Goal: Task Accomplishment & Management: Manage account settings

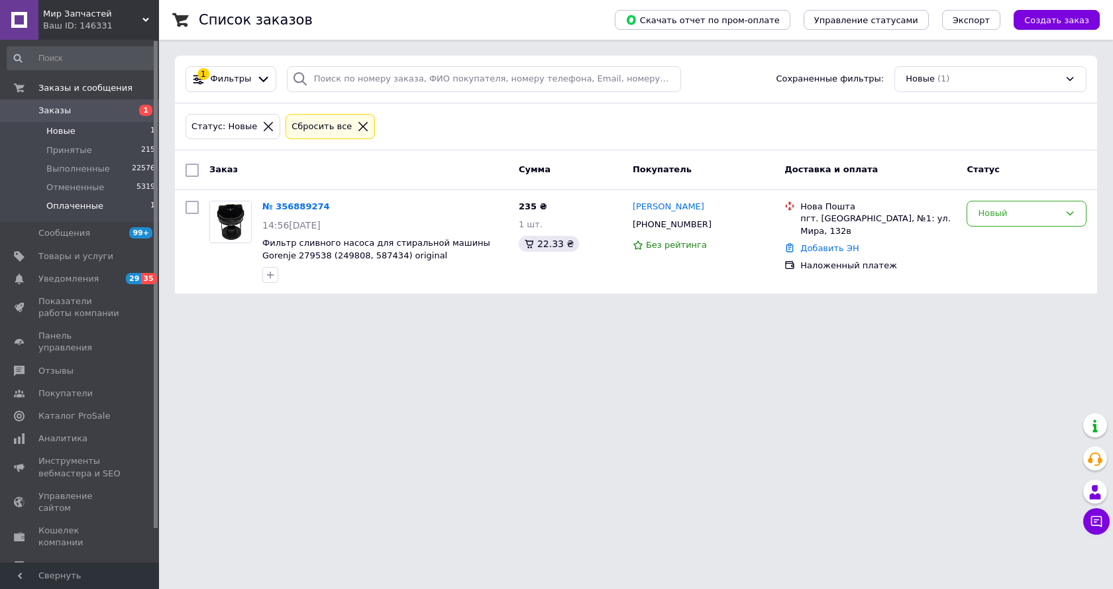
click at [65, 207] on span "Оплаченные" at bounding box center [74, 206] width 57 height 12
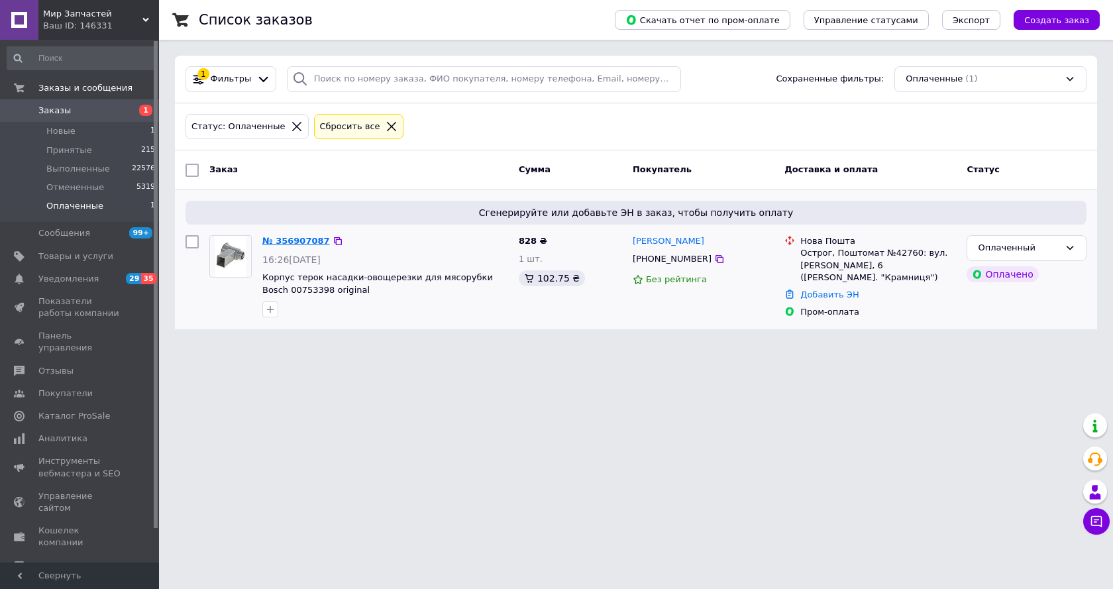
click at [305, 239] on link "№ 356907087" at bounding box center [296, 241] width 68 height 10
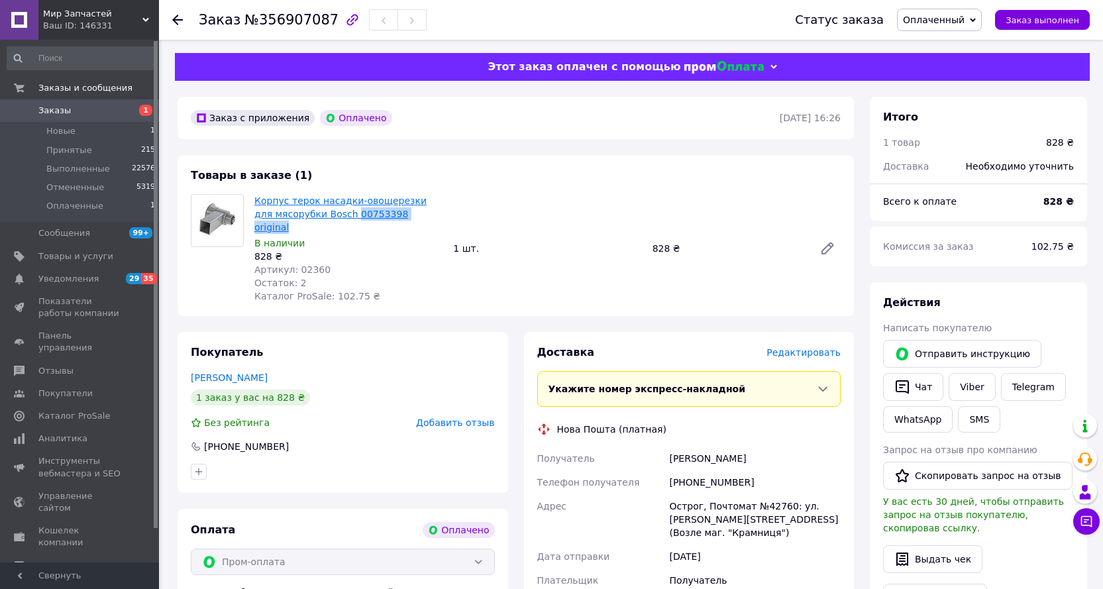
drag, startPoint x: 410, startPoint y: 215, endPoint x: 331, endPoint y: 214, distance: 79.5
click at [331, 214] on span "Корпус терок насадки-овощерезки для мясорубки Bosch 00753398 original" at bounding box center [348, 214] width 188 height 40
copy link "00753398 original"
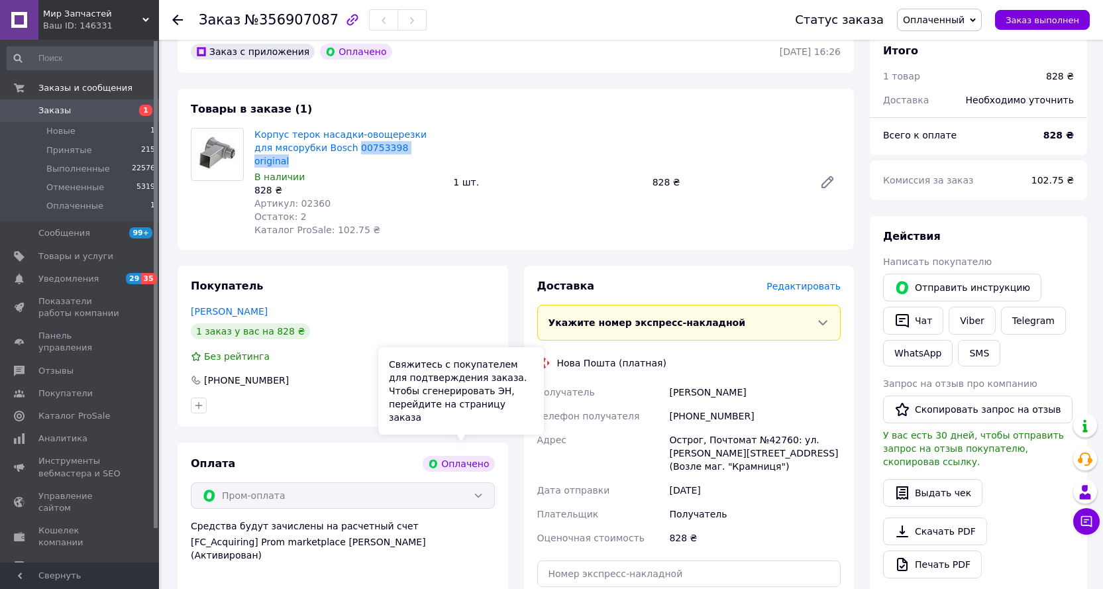
scroll to position [133, 0]
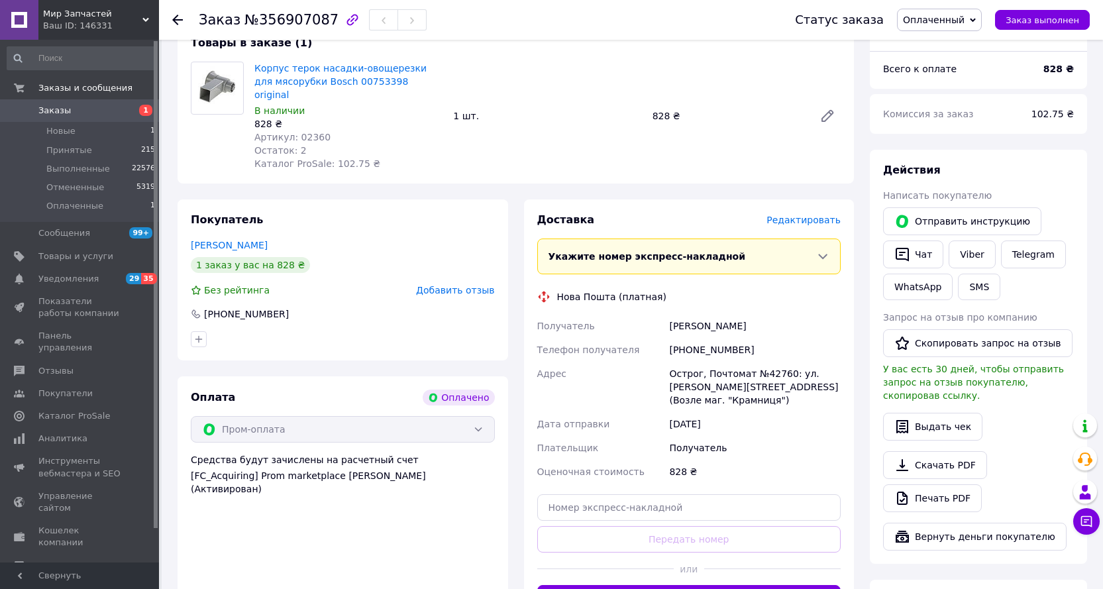
click at [681, 362] on div "Острог, Почтомат №42760: ул. Ивана Вишенского, 6 (Возле маг. "Крамниця")" at bounding box center [755, 387] width 177 height 50
copy div "Острог"
click at [767, 362] on div "Острог, Почтомат №42760: ул. Ивана Вишенского, 6 (Возле маг. "Крамниця")" at bounding box center [755, 387] width 177 height 50
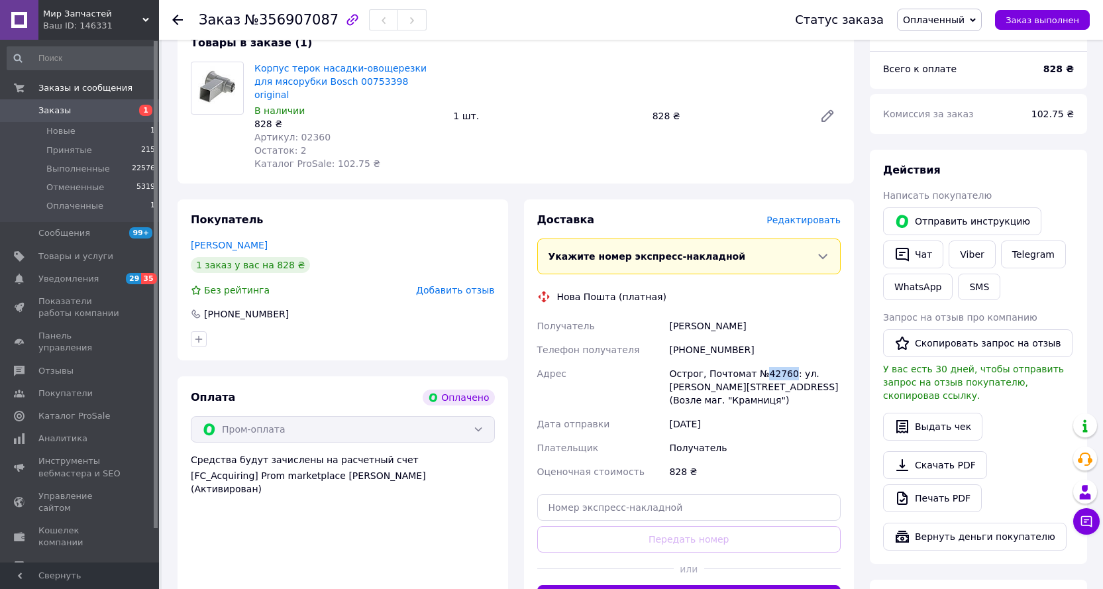
copy div "42760"
drag, startPoint x: 671, startPoint y: 309, endPoint x: 780, endPoint y: 319, distance: 109.8
click at [780, 319] on div "Цилінський Михайло" at bounding box center [755, 326] width 177 height 24
copy div "Цилінський Михайло"
click at [699, 338] on div "+380686411957" at bounding box center [755, 350] width 177 height 24
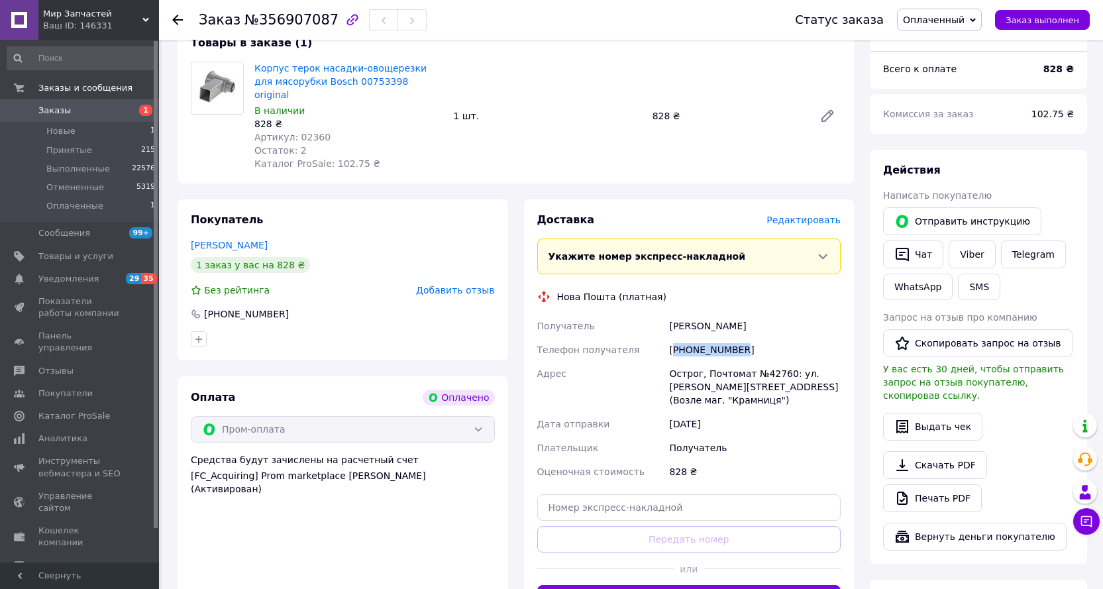
click at [699, 338] on div "+380686411957" at bounding box center [755, 350] width 177 height 24
copy div "380686411957"
click at [68, 206] on span "Оплаченные" at bounding box center [74, 206] width 57 height 12
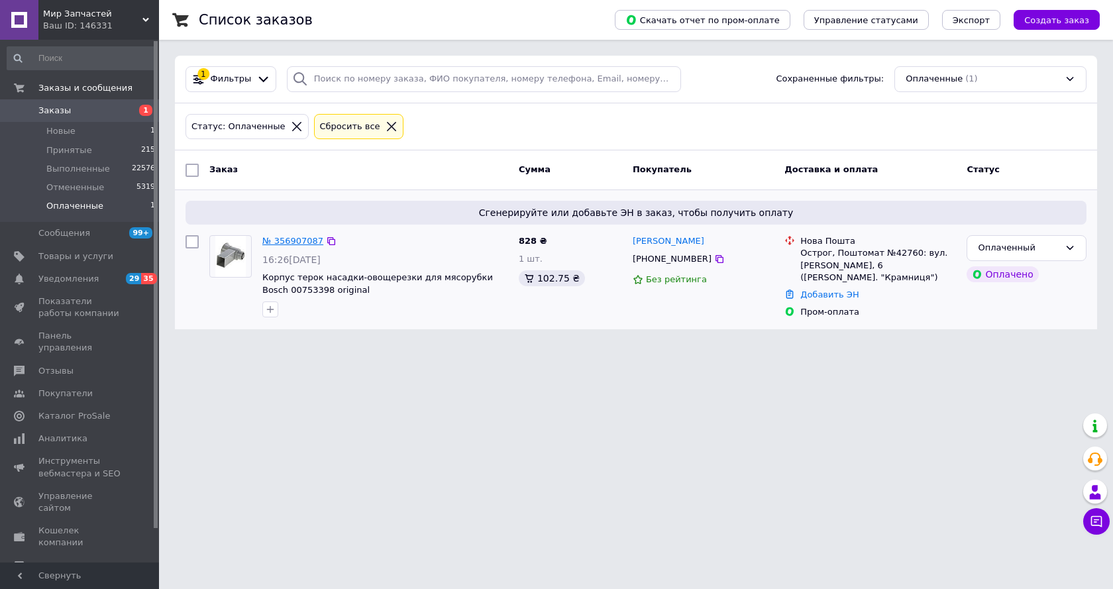
click at [292, 237] on link "№ 356907087" at bounding box center [292, 241] width 61 height 10
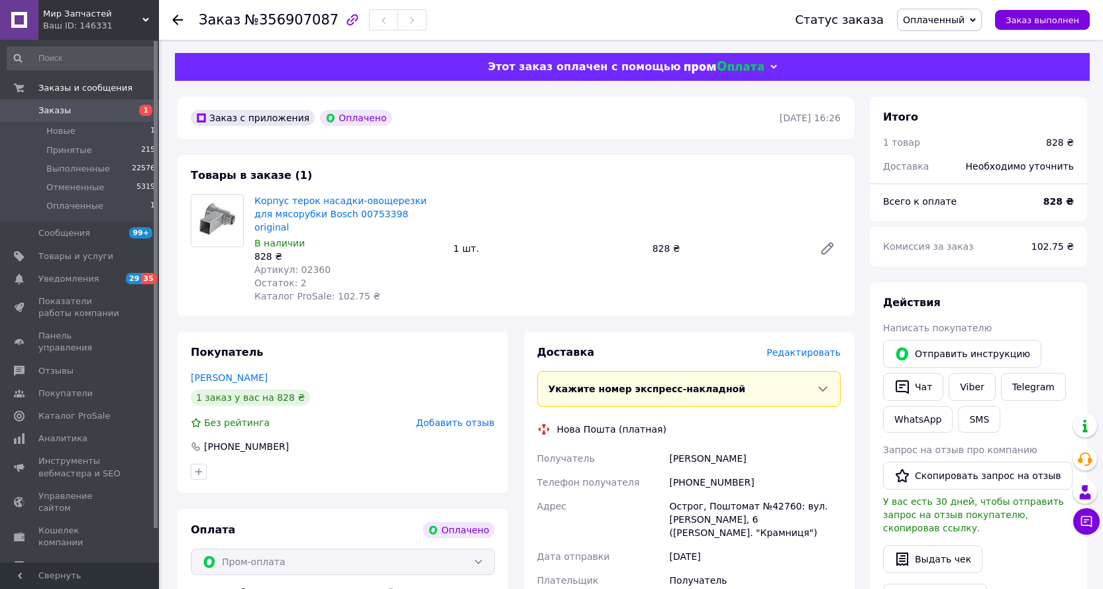
click at [979, 21] on span "Оплаченный" at bounding box center [939, 20] width 85 height 23
click at [945, 44] on li "Принят" at bounding box center [939, 46] width 83 height 20
click at [86, 209] on span "Оплаченные" at bounding box center [74, 206] width 57 height 12
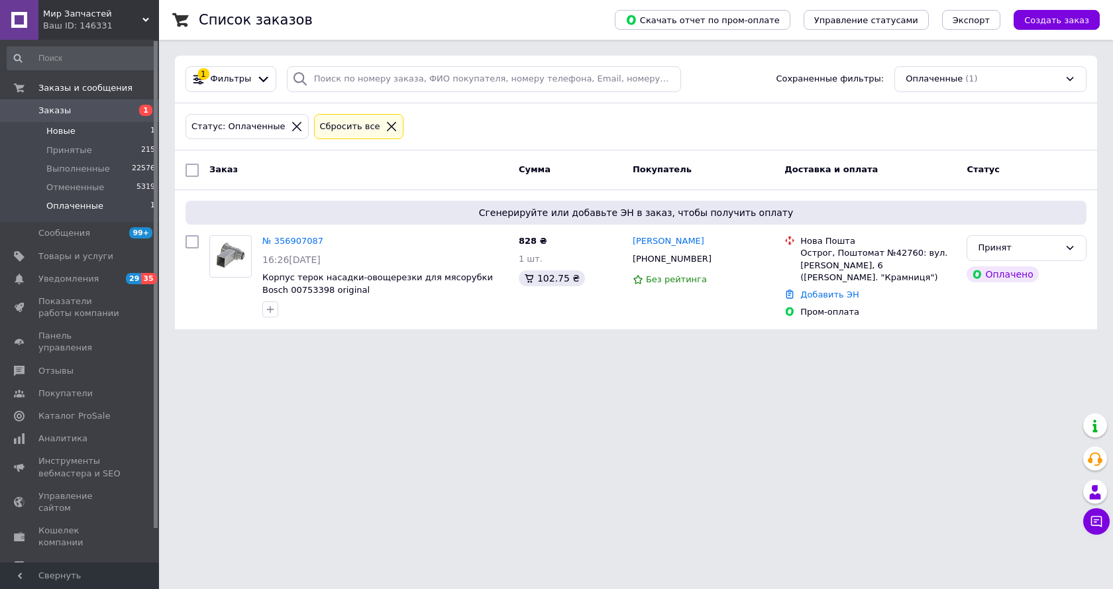
click at [66, 135] on span "Новые" at bounding box center [60, 131] width 29 height 12
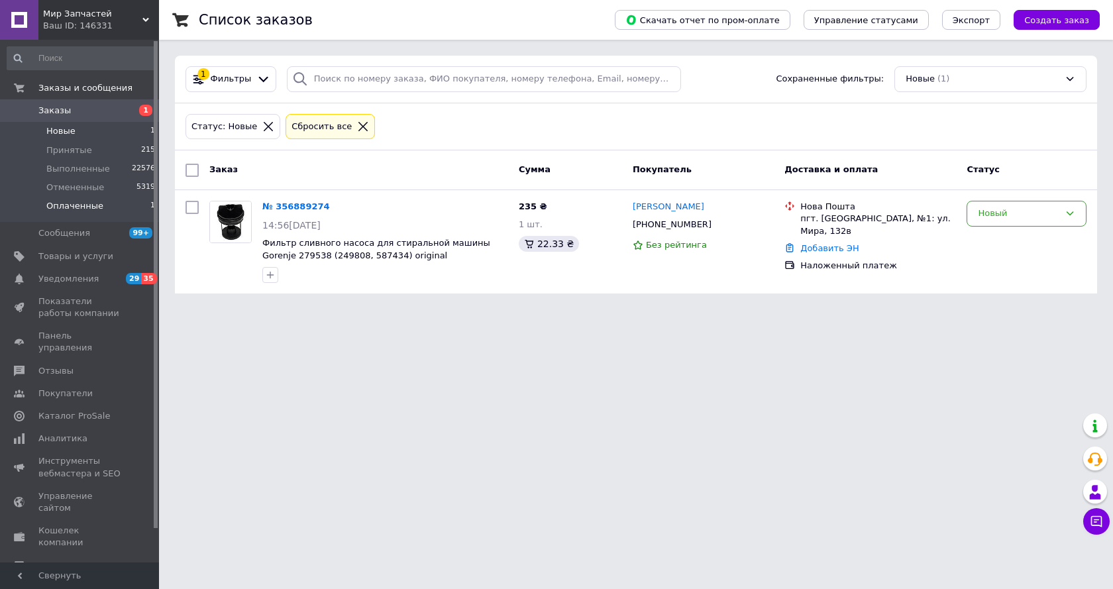
click at [77, 207] on span "Оплаченные" at bounding box center [74, 206] width 57 height 12
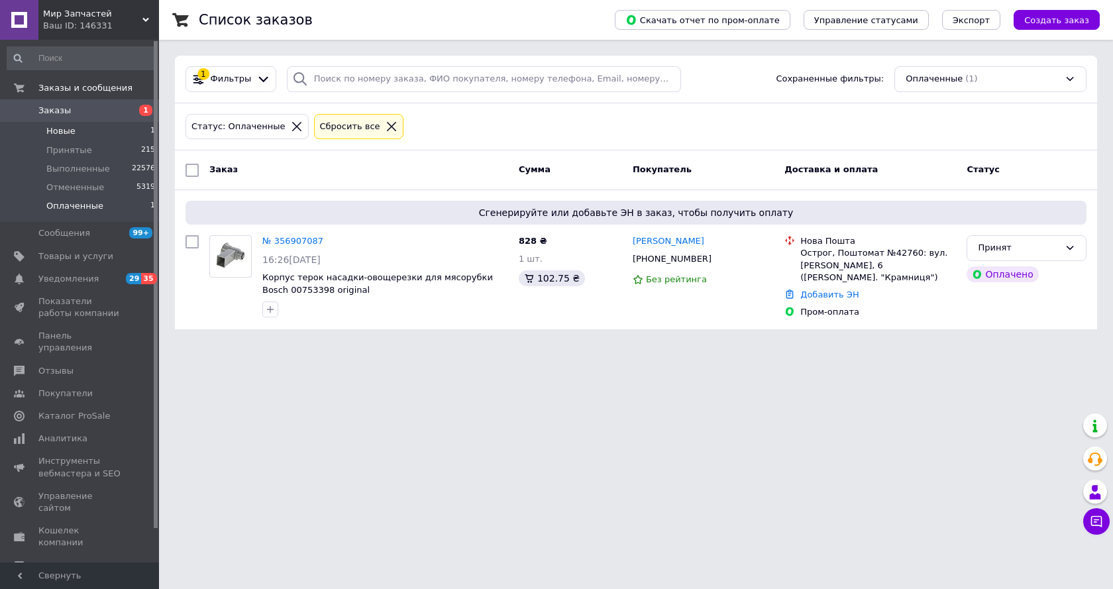
click at [60, 132] on span "Новые" at bounding box center [60, 131] width 29 height 12
